Goal: Obtain resource: Obtain resource

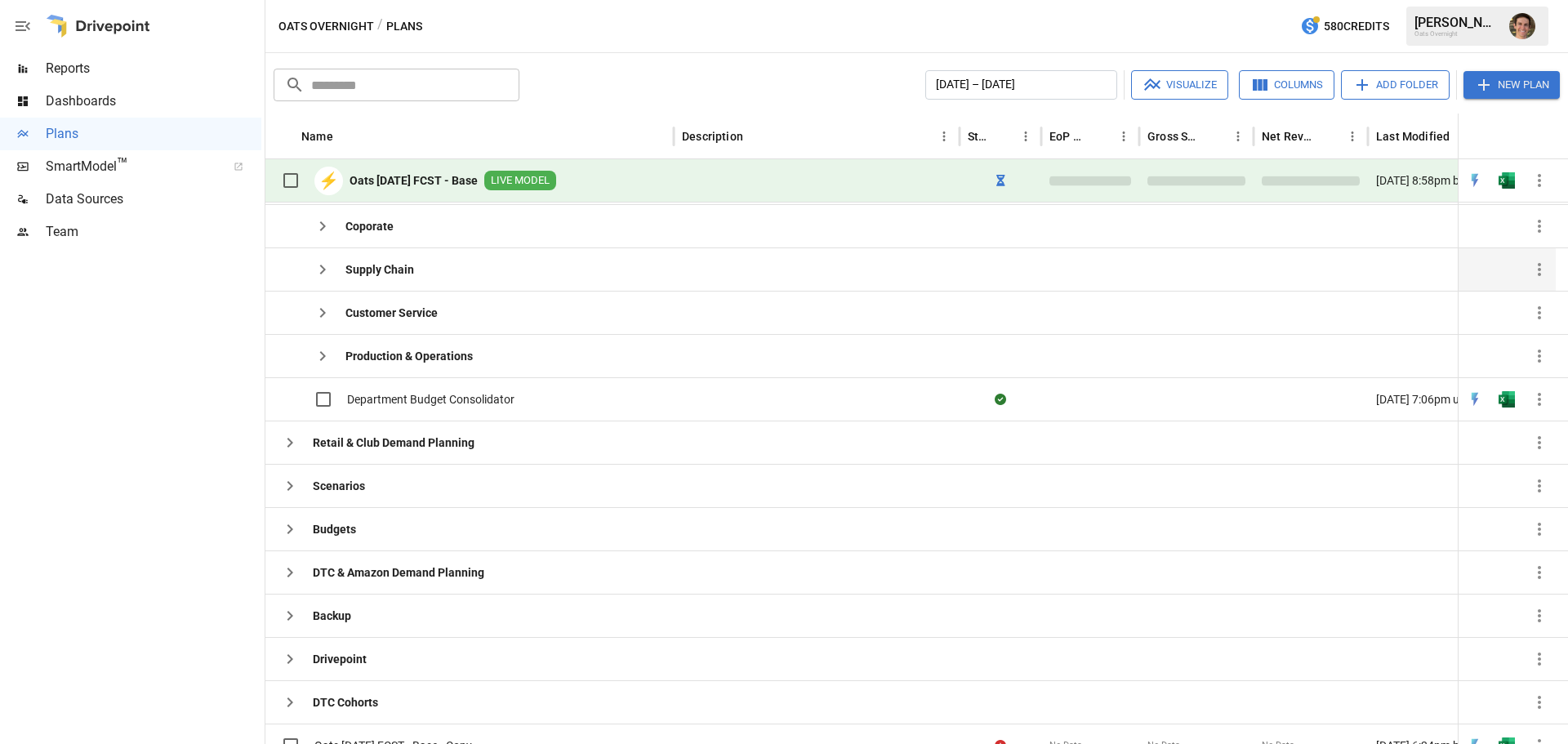
scroll to position [417, 0]
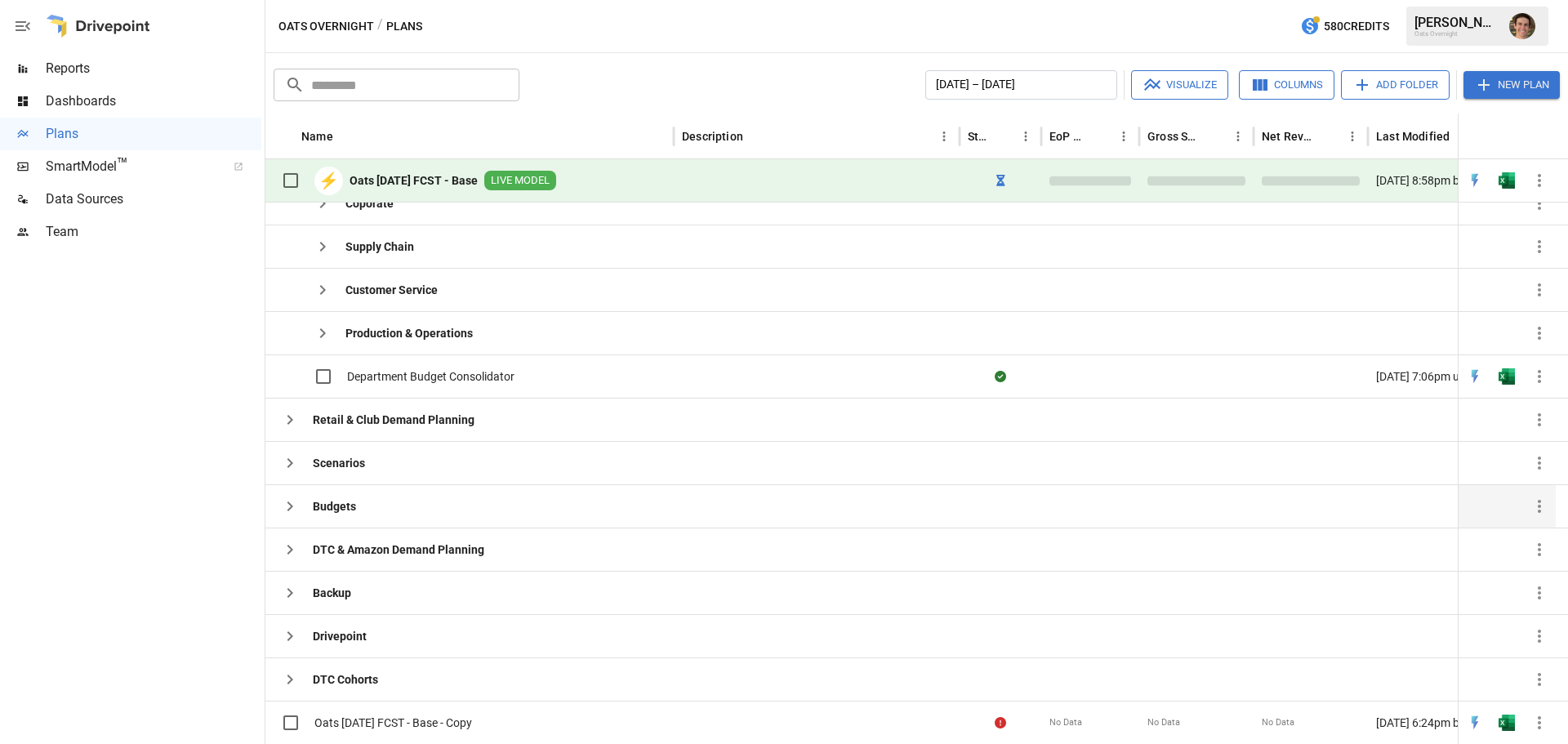
click at [292, 507] on icon "button" at bounding box center [290, 506] width 20 height 20
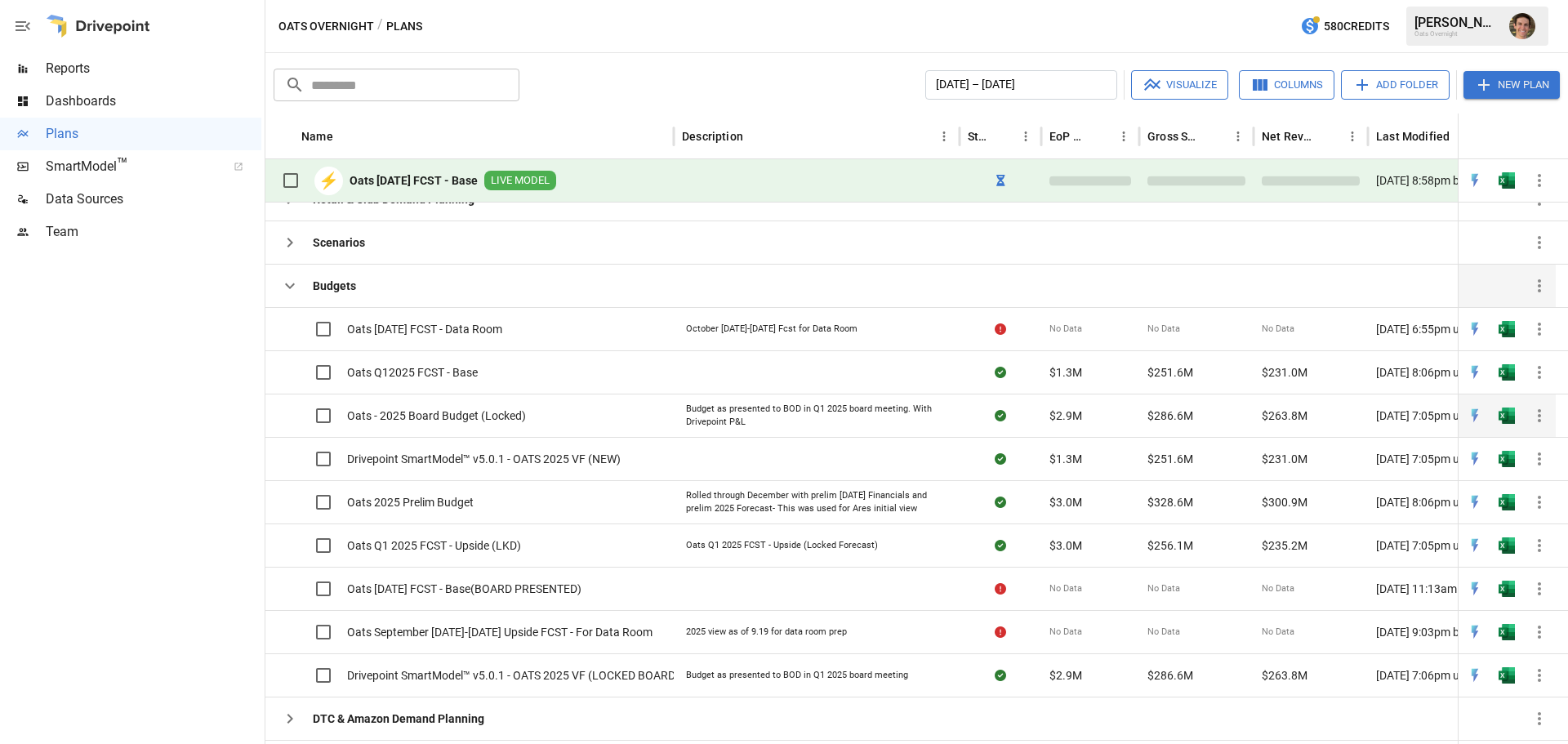
scroll to position [623, 0]
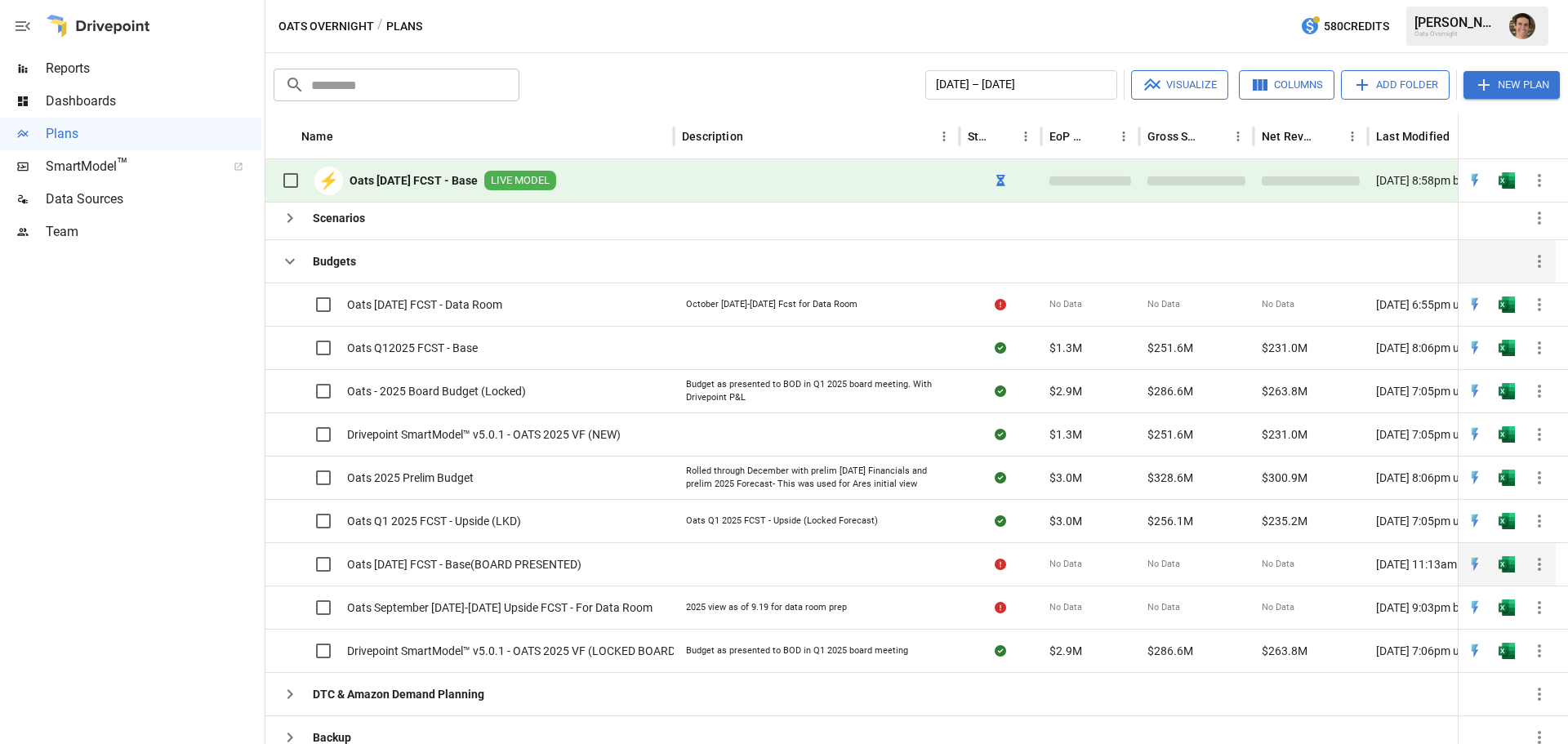
click at [543, 579] on div "Oats [DATE] FCST - Base(BOARD PRESENTED)" at bounding box center [427, 564] width 307 height 34
click at [562, 554] on div "Oats [DATE] FCST - Base(BOARD PRESENTED)" at bounding box center [427, 564] width 307 height 34
click at [1500, 562] on img "Open in Excel" at bounding box center [1506, 564] width 16 height 16
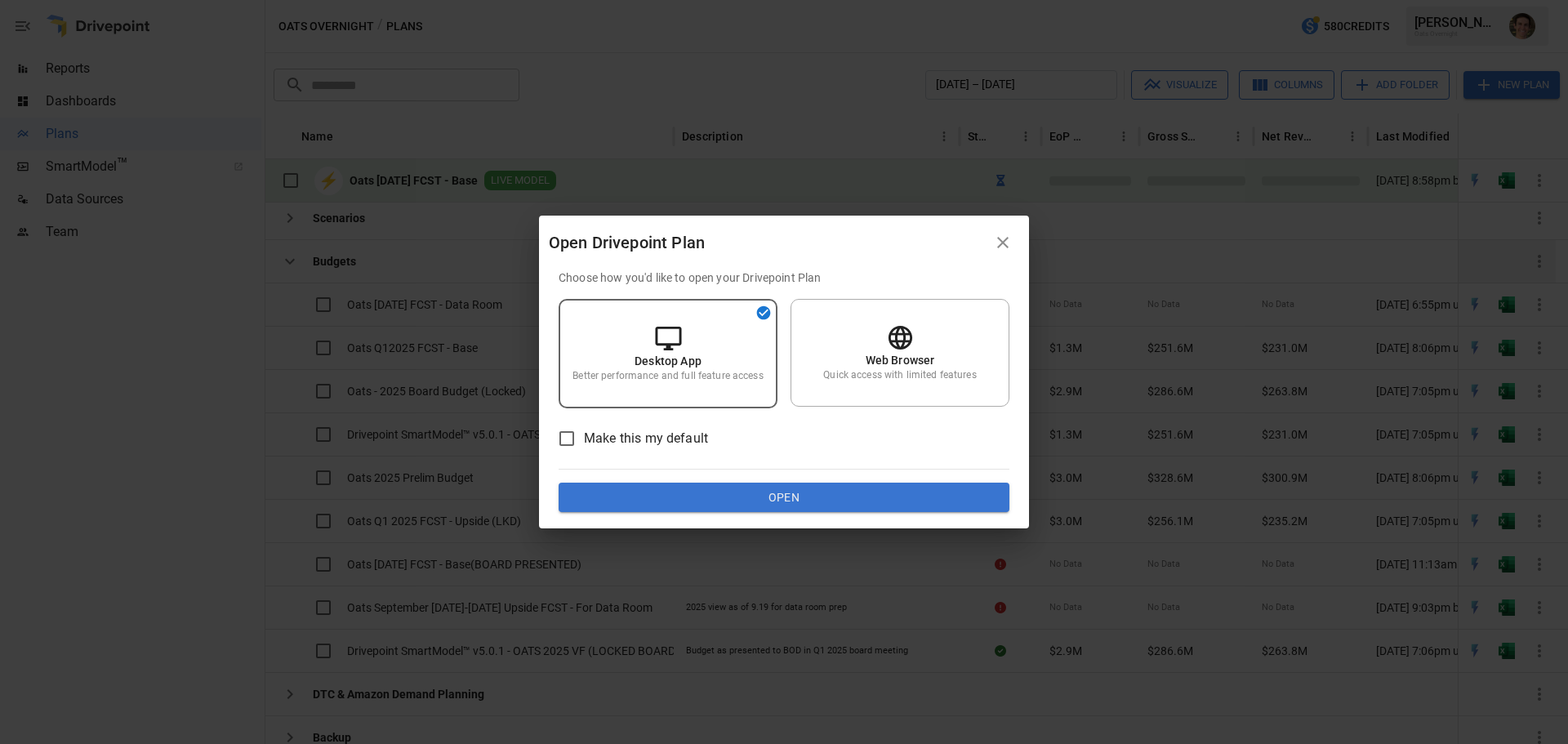
click at [837, 499] on button "Open" at bounding box center [783, 497] width 451 height 30
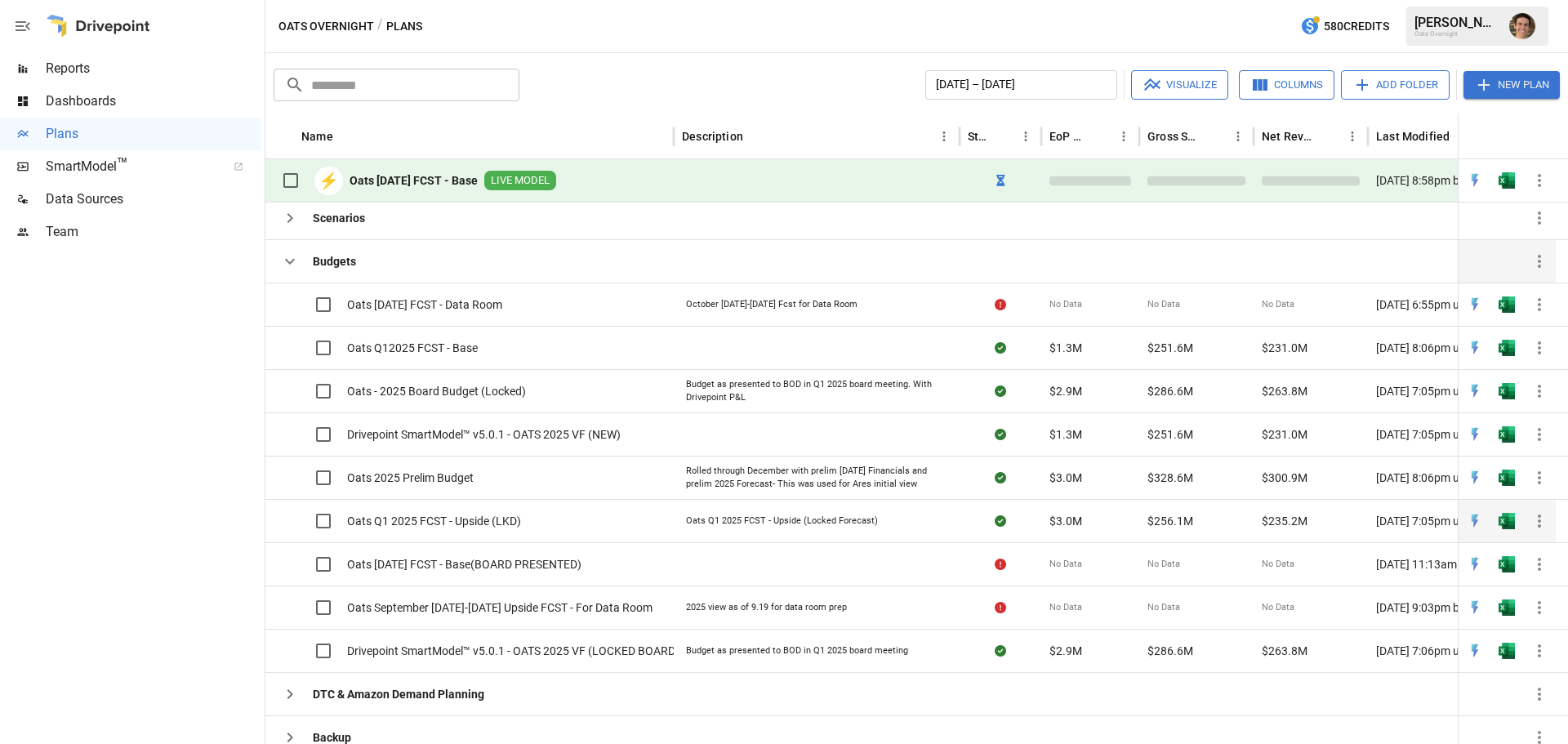
click at [478, 525] on span "Oats Q1 2025 FCST - Upside (LKD)" at bounding box center [434, 520] width 174 height 16
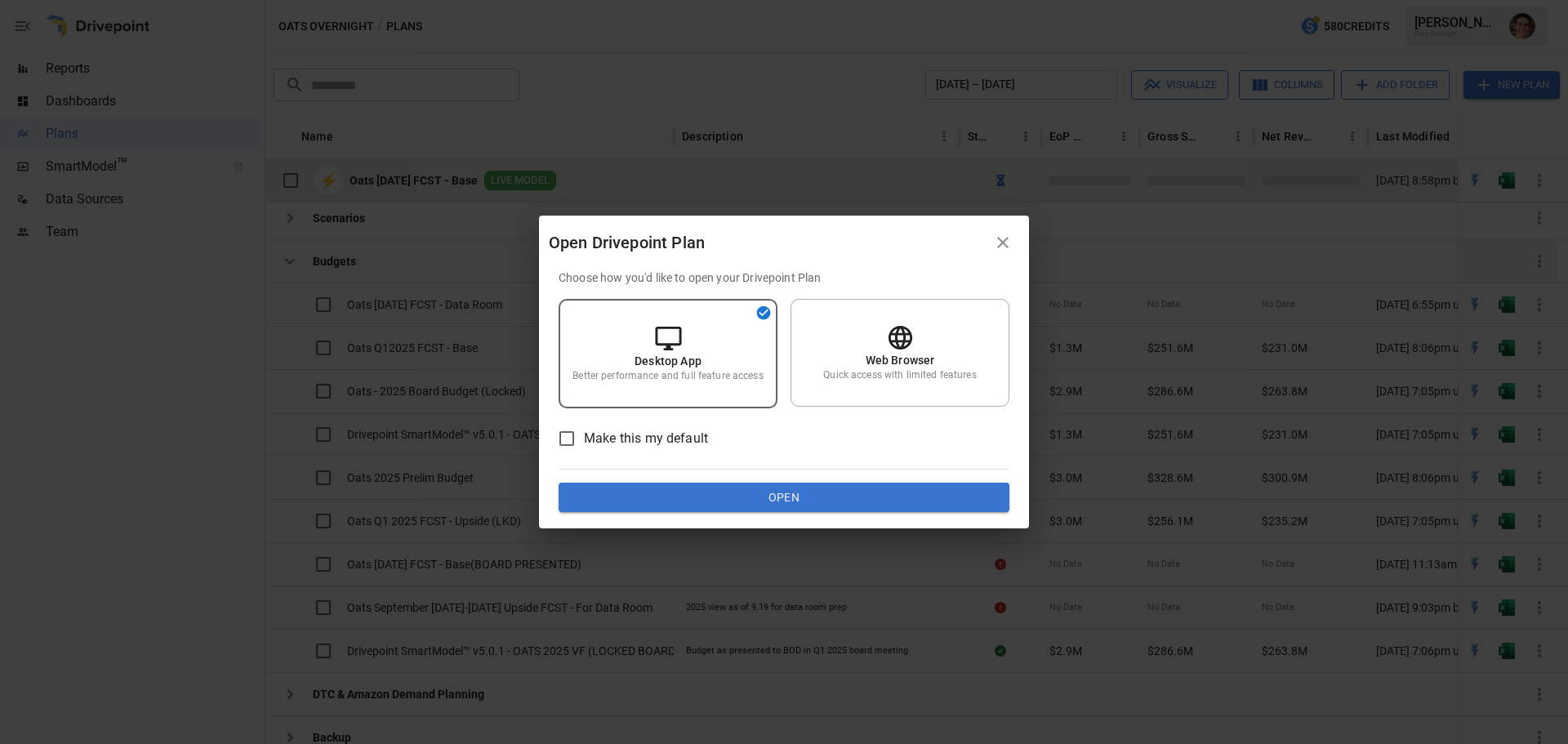
click at [749, 498] on button "Open" at bounding box center [783, 497] width 451 height 30
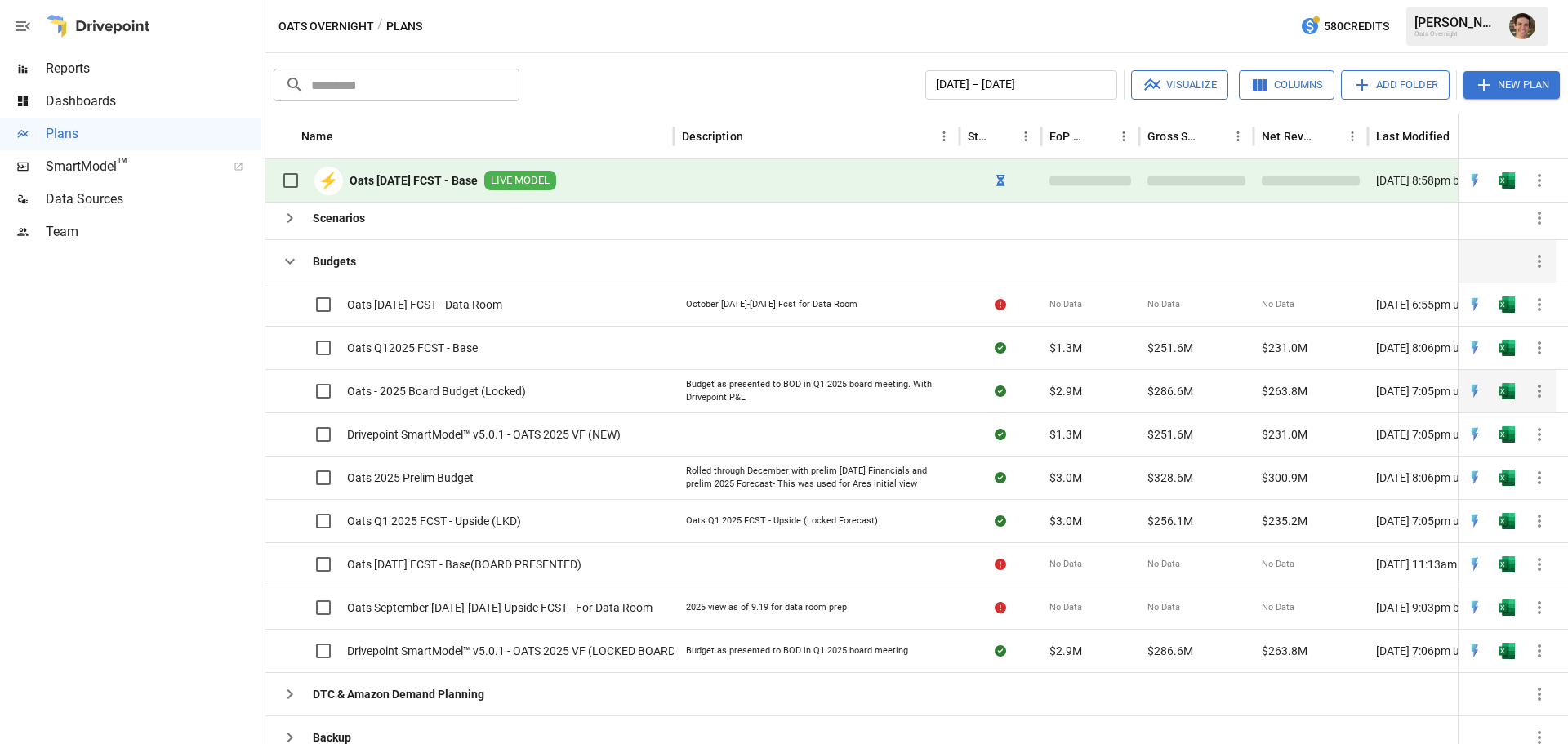
click at [496, 389] on span "Oats - 2025 Board Budget (Locked)" at bounding box center [437, 391] width 179 height 16
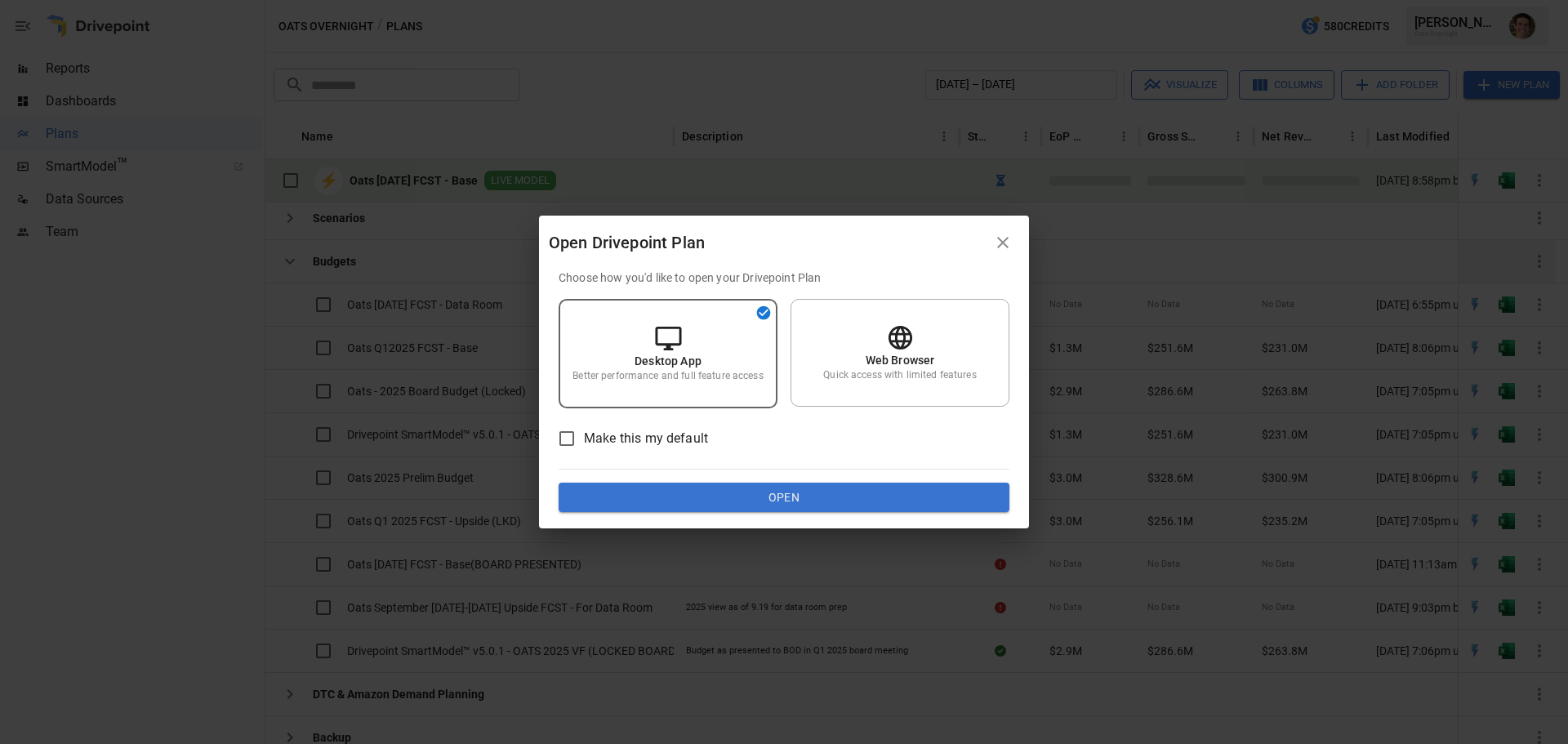
click at [695, 497] on button "Open" at bounding box center [783, 497] width 451 height 30
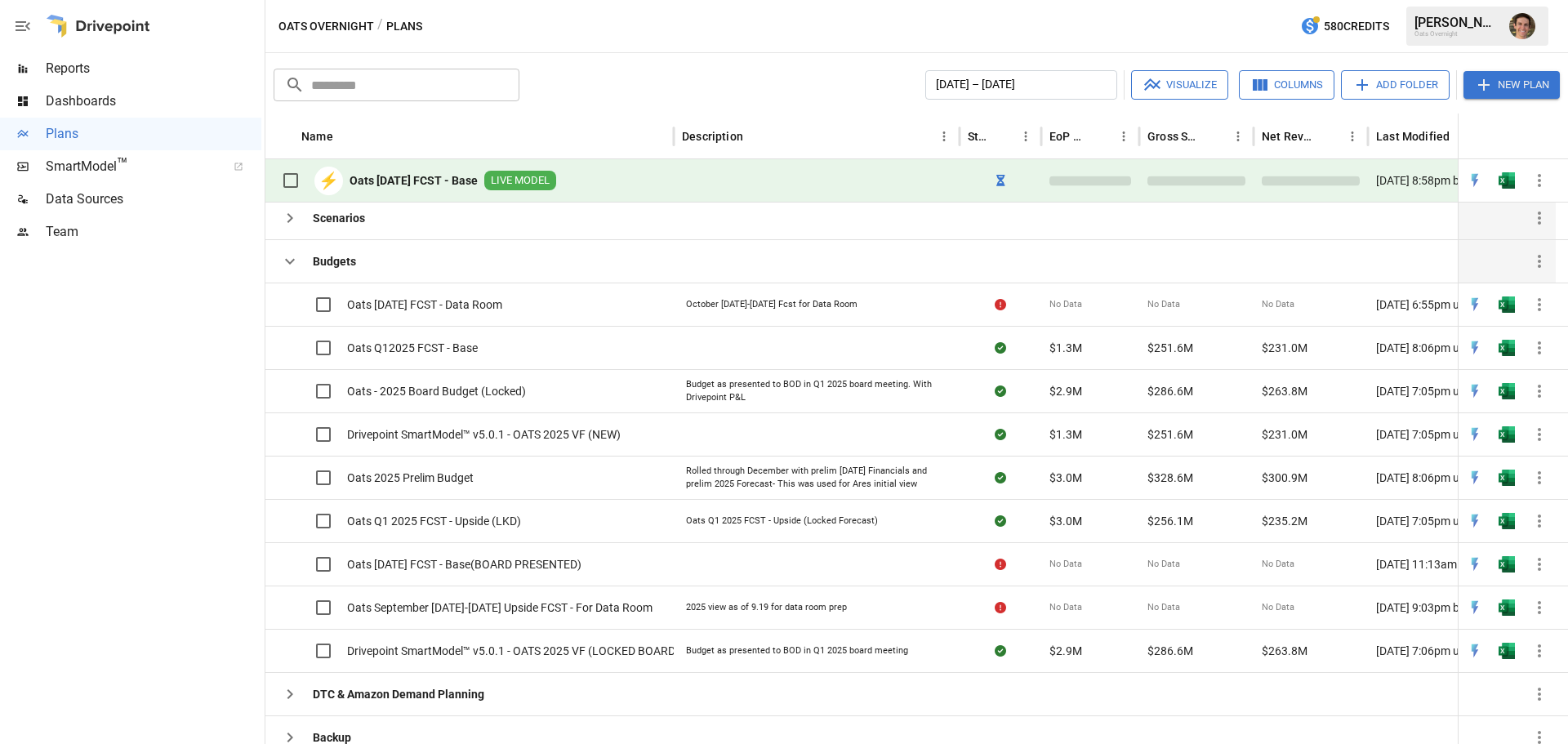
scroll to position [0, 0]
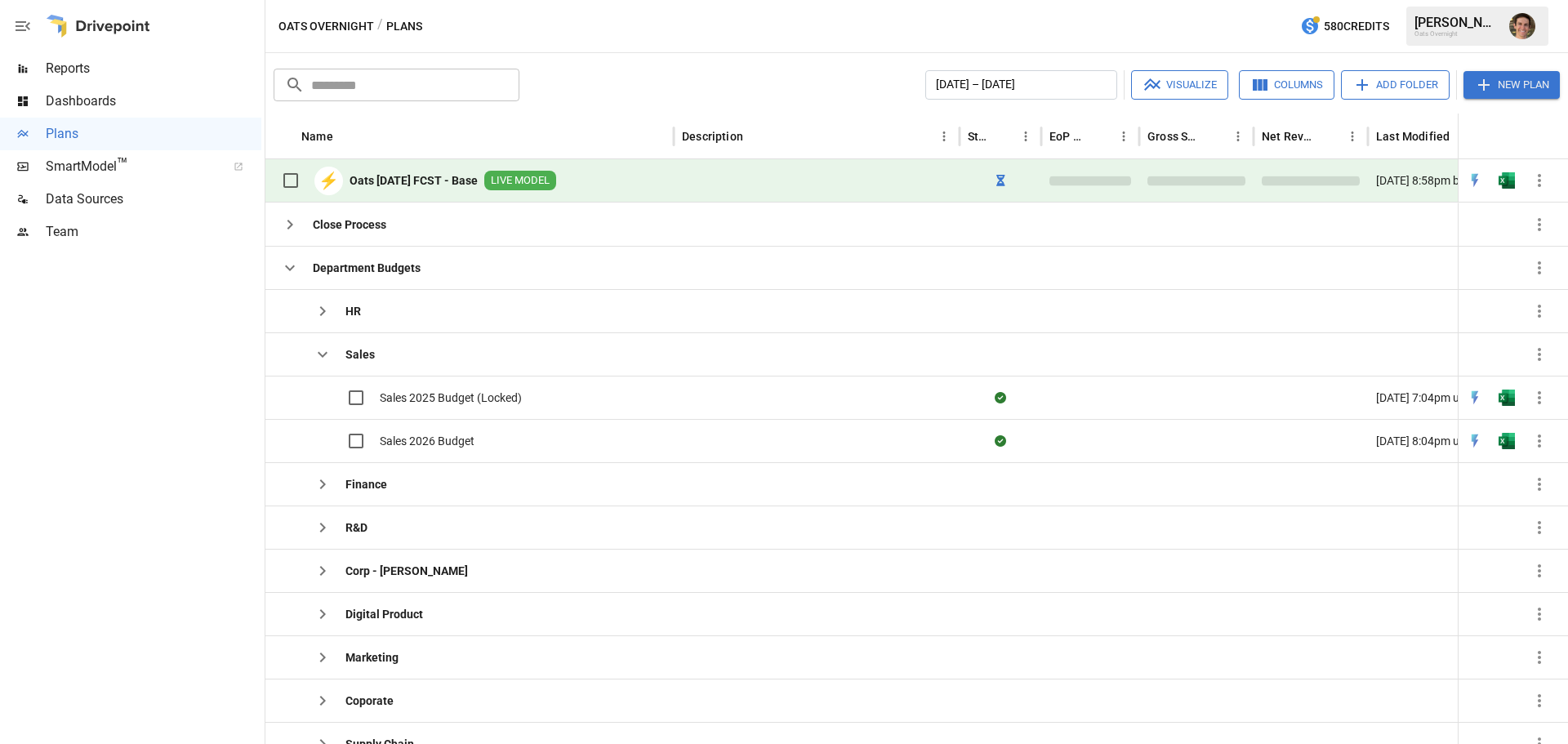
click at [478, 178] on b "Oats [DATE] FCST - Base" at bounding box center [413, 180] width 128 height 16
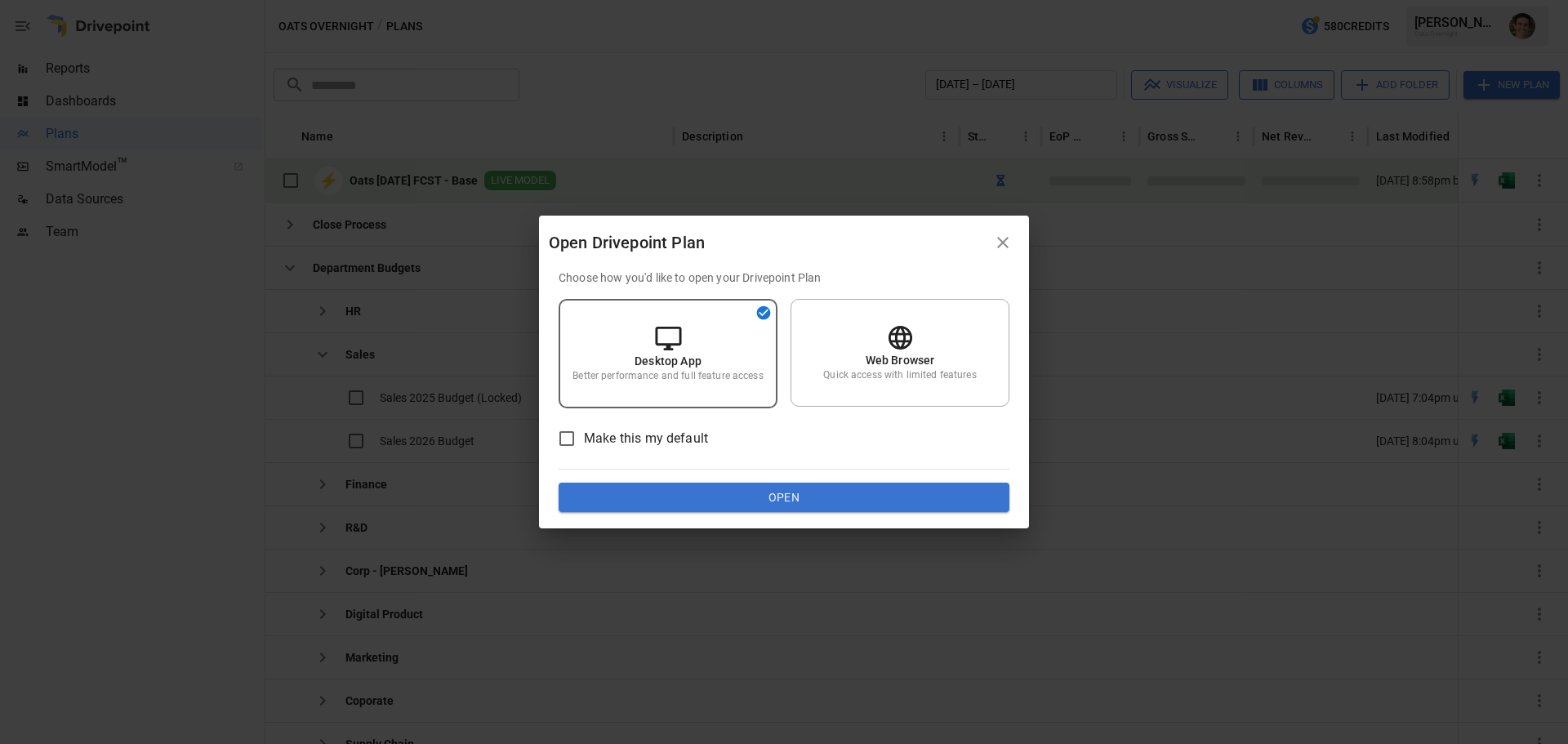
click at [995, 239] on icon "button" at bounding box center [1003, 243] width 20 height 20
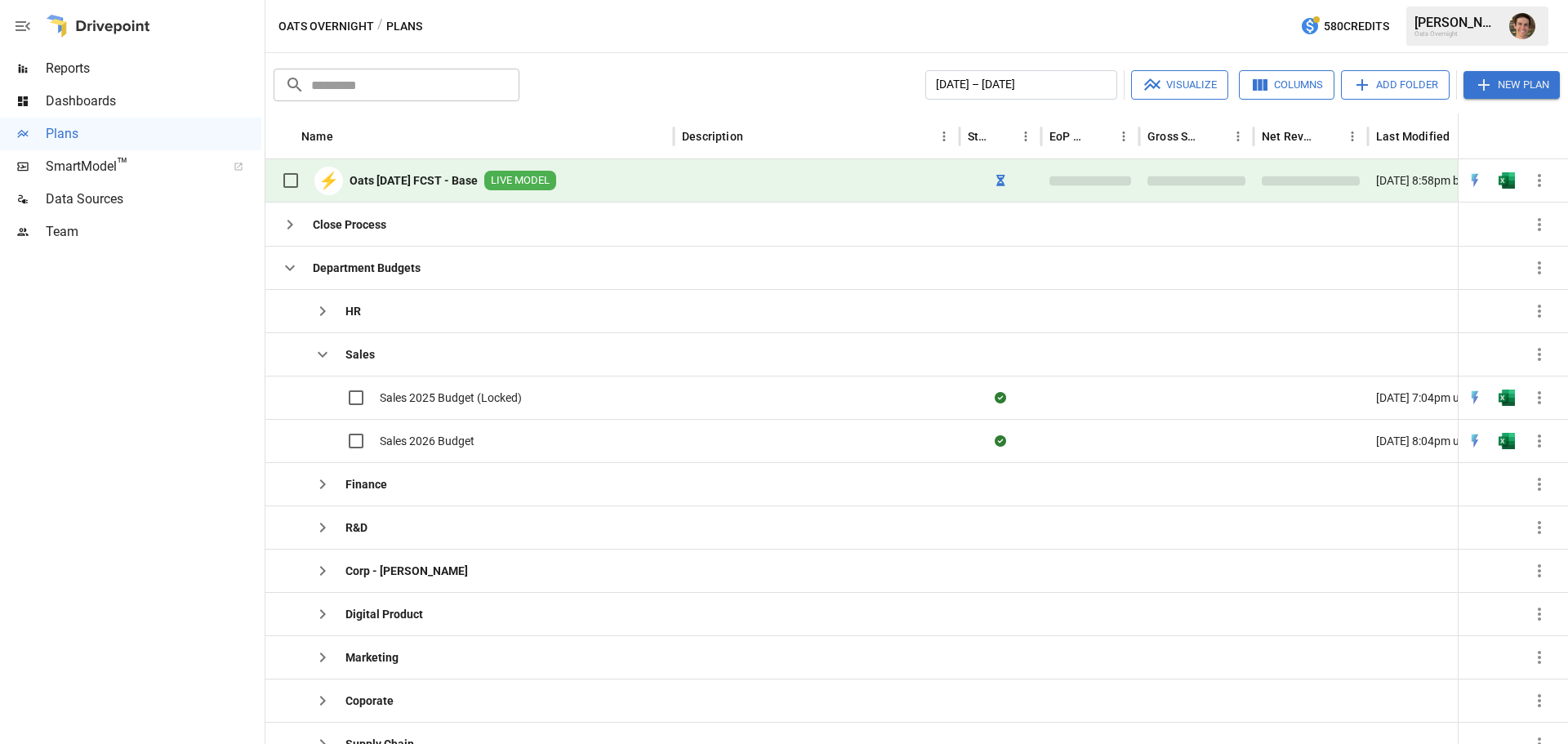
click at [477, 168] on div "⚡ Oats [DATE] FCST - Base LIVE MODEL" at bounding box center [415, 180] width 283 height 34
click at [468, 176] on b "Oats [DATE] FCST - Base" at bounding box center [413, 180] width 128 height 16
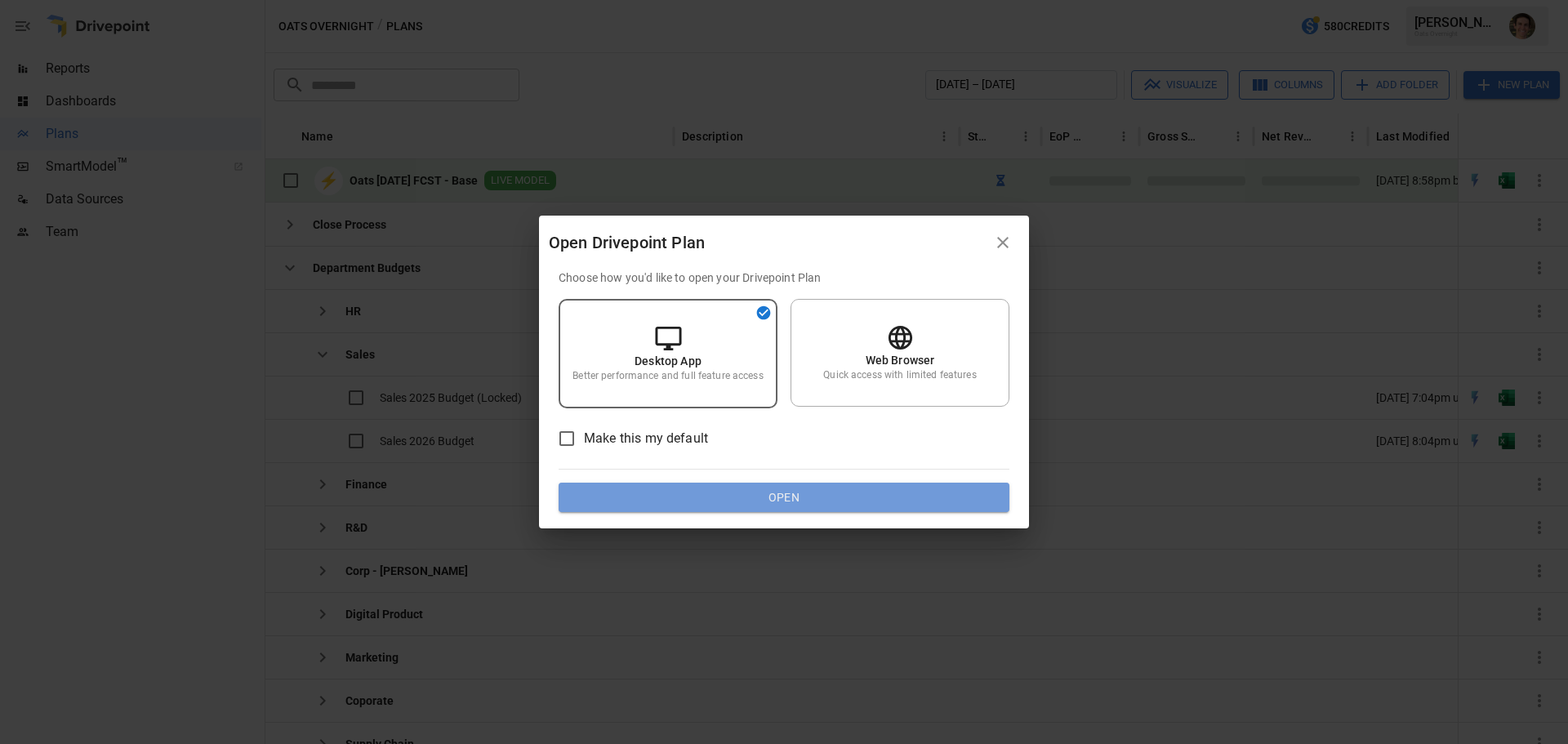
click at [771, 507] on button "Open" at bounding box center [783, 497] width 451 height 30
